Goal: Navigation & Orientation: Find specific page/section

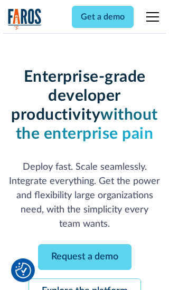
scroll to position [112, 0]
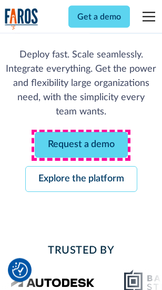
click at [81, 145] on link "Request a demo" at bounding box center [81, 145] width 93 height 26
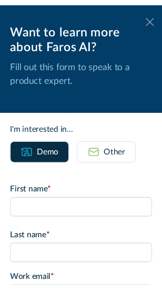
scroll to position [0, 0]
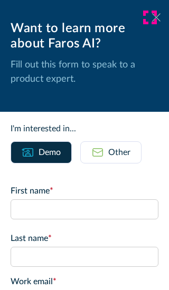
click at [152, 17] on icon at bounding box center [156, 17] width 8 height 8
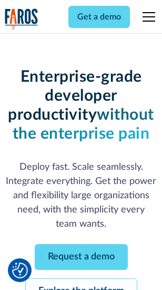
scroll to position [146, 0]
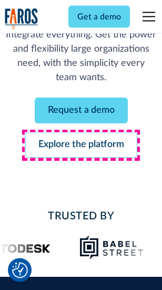
click at [81, 145] on link "Explore the platform" at bounding box center [81, 145] width 112 height 26
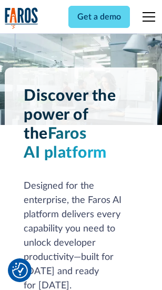
scroll to position [8026, 0]
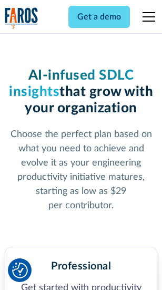
scroll to position [1670, 0]
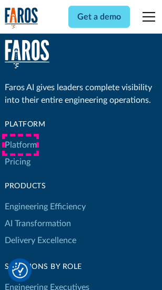
click at [21, 145] on link "Platform" at bounding box center [21, 144] width 32 height 17
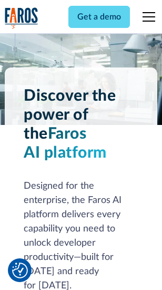
scroll to position [8364, 0]
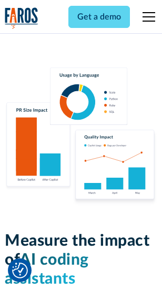
scroll to position [6578, 0]
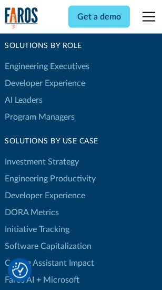
click at [32, 204] on link "DORA Metrics" at bounding box center [32, 212] width 54 height 17
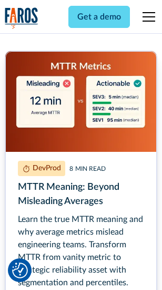
scroll to position [4782, 0]
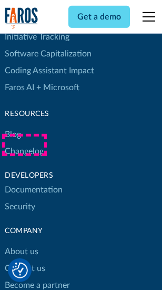
click at [24, 145] on link "Changelog" at bounding box center [24, 151] width 39 height 17
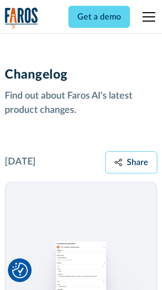
scroll to position [12920, 0]
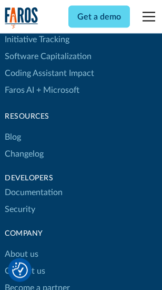
click at [21, 246] on link "About us" at bounding box center [22, 254] width 34 height 17
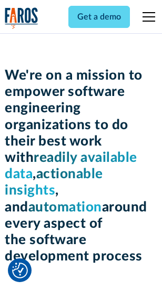
scroll to position [3644, 0]
